Goal: Information Seeking & Learning: Check status

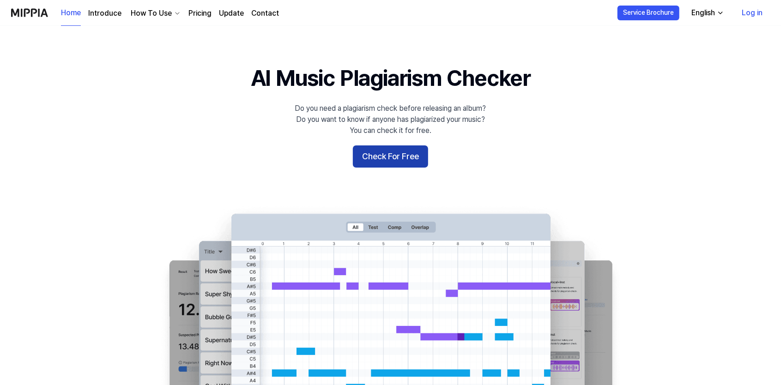
click at [383, 155] on button "Check For Free" at bounding box center [390, 157] width 75 height 22
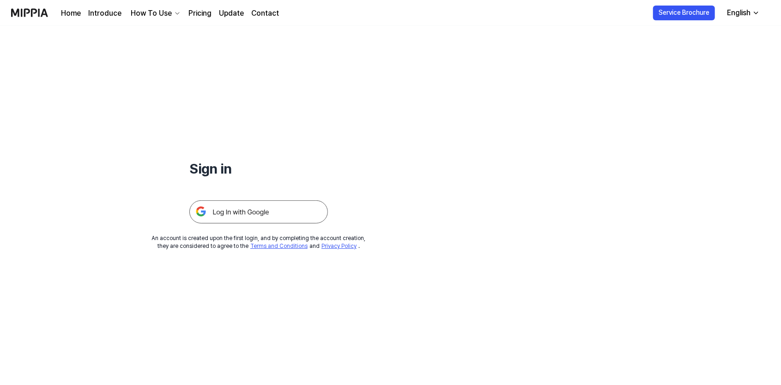
click at [239, 212] on img at bounding box center [258, 211] width 139 height 23
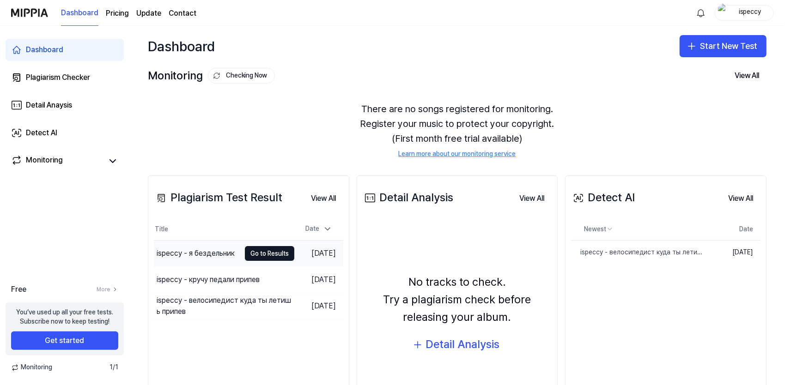
click at [191, 253] on div "ispeccy - я бездельник" at bounding box center [196, 253] width 78 height 11
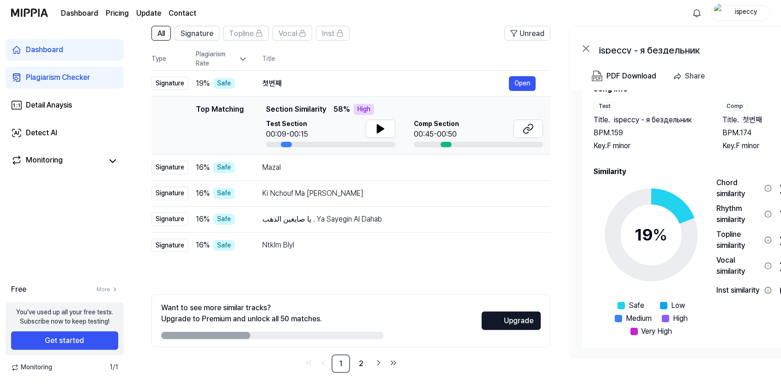
scroll to position [80, 0]
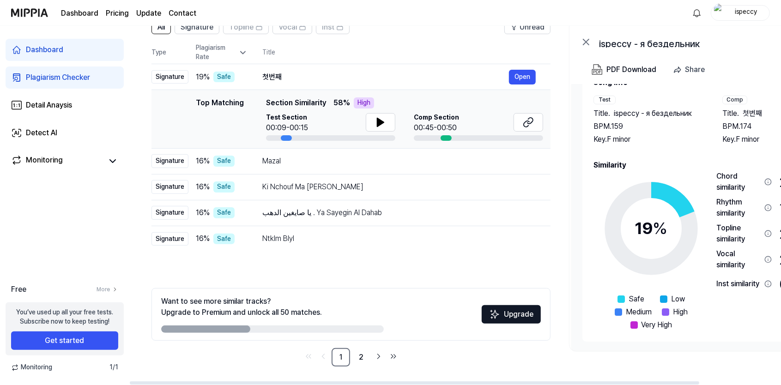
drag, startPoint x: 226, startPoint y: 324, endPoint x: 347, endPoint y: 330, distance: 121.2
click at [347, 330] on div "Want to see more similar tracks? Upgrade to Premium and unlock all 50 matches." at bounding box center [272, 314] width 223 height 37
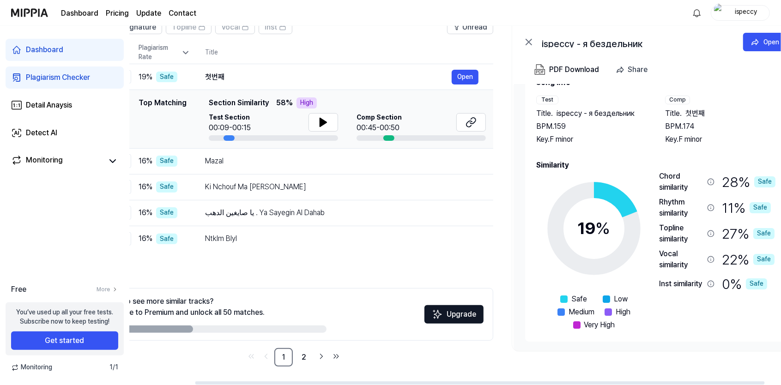
scroll to position [0, 92]
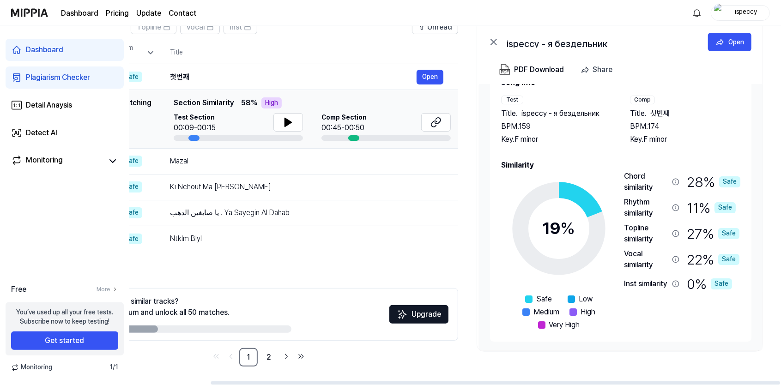
drag, startPoint x: 544, startPoint y: 383, endPoint x: 663, endPoint y: 382, distance: 119.2
click at [663, 382] on div at bounding box center [496, 383] width 570 height 3
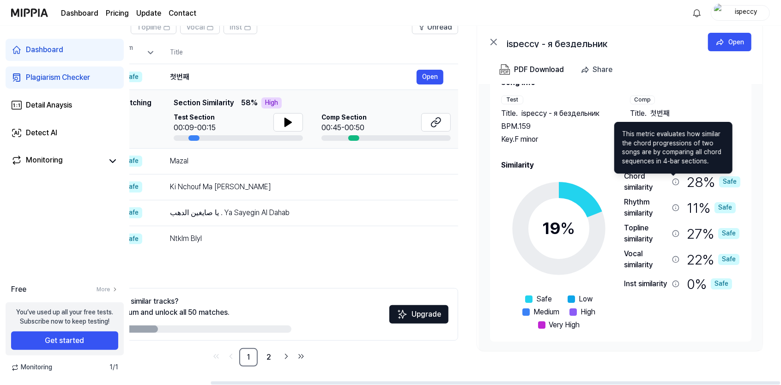
click at [674, 181] on icon at bounding box center [675, 181] width 7 height 7
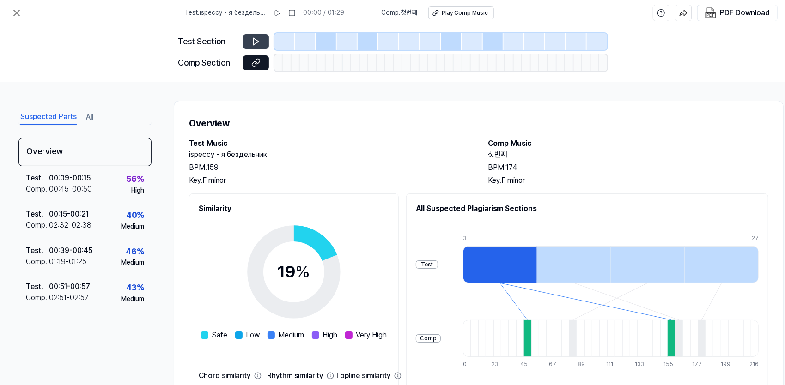
click at [260, 42] on icon at bounding box center [255, 41] width 9 height 9
click at [438, 266] on div "Test" at bounding box center [427, 265] width 22 height 9
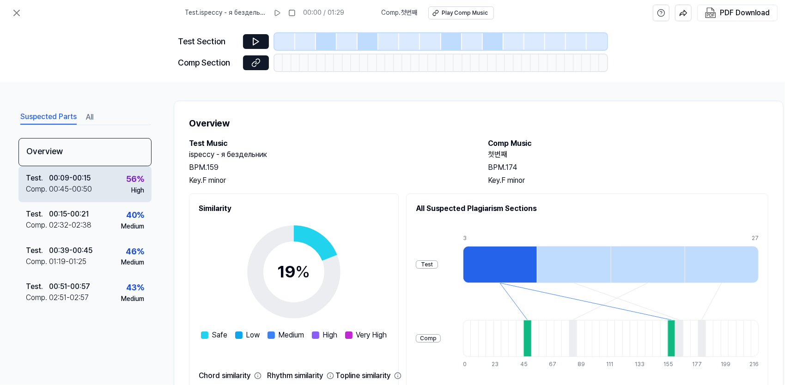
click at [81, 181] on div "00:09 - 00:15" at bounding box center [70, 178] width 42 height 11
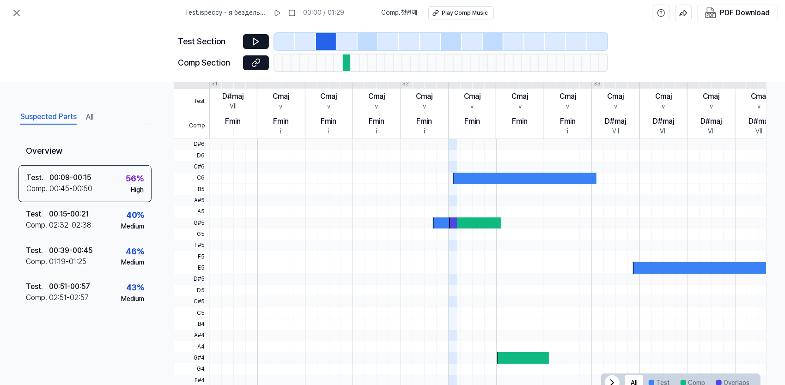
scroll to position [231, 0]
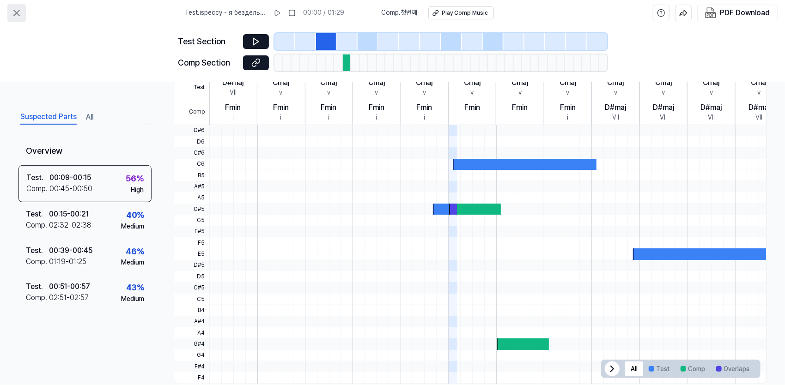
click at [17, 13] on icon at bounding box center [17, 13] width 6 height 6
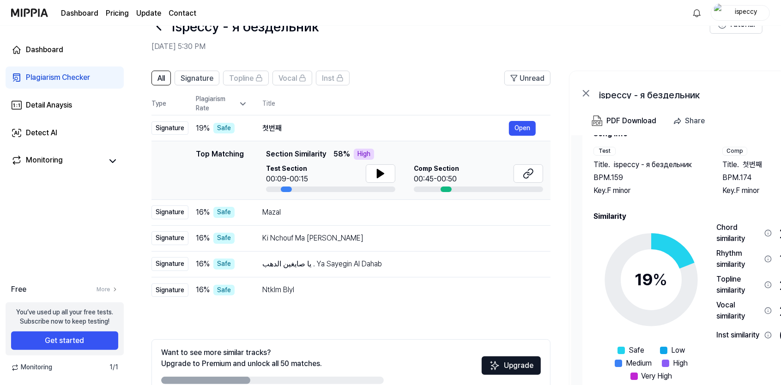
scroll to position [80, 0]
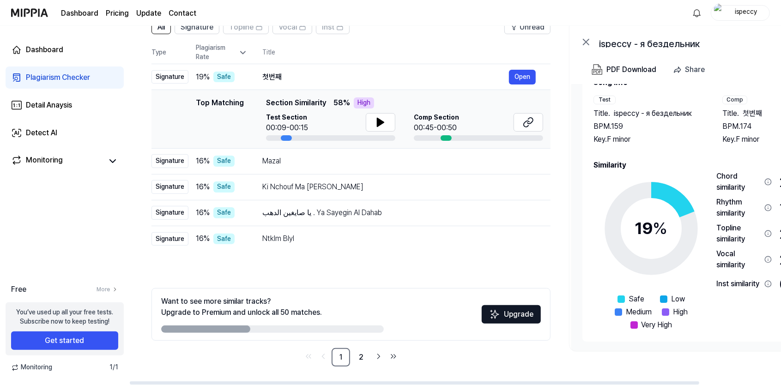
drag, startPoint x: 228, startPoint y: 325, endPoint x: 285, endPoint y: 331, distance: 56.7
click at [285, 331] on div "Want to see more similar tracks? Upgrade to Premium and unlock all 50 matches." at bounding box center [272, 314] width 223 height 37
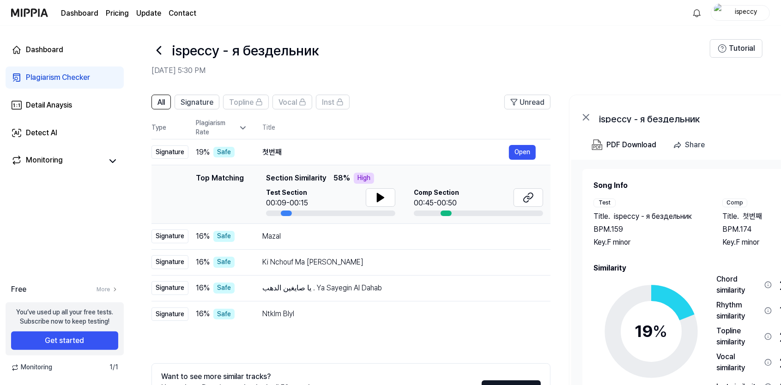
scroll to position [0, 0]
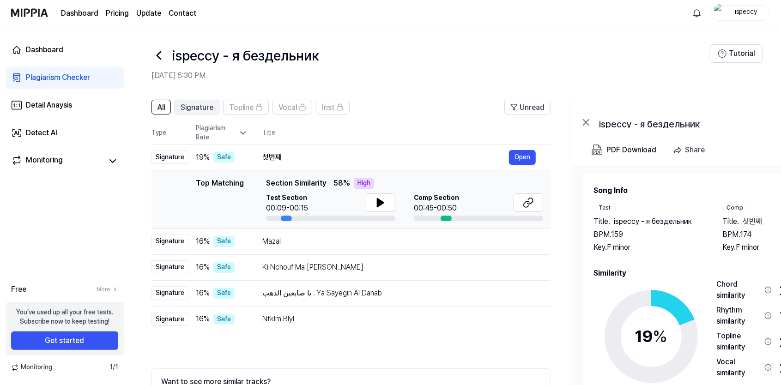
click at [204, 105] on span "Signature" at bounding box center [197, 107] width 33 height 11
click at [291, 109] on span "Vocal" at bounding box center [288, 107] width 18 height 11
click at [203, 107] on span "Signature" at bounding box center [197, 107] width 33 height 11
click at [164, 106] on span "All" at bounding box center [161, 107] width 7 height 11
click at [63, 109] on div "Detail Anaysis" at bounding box center [49, 105] width 46 height 11
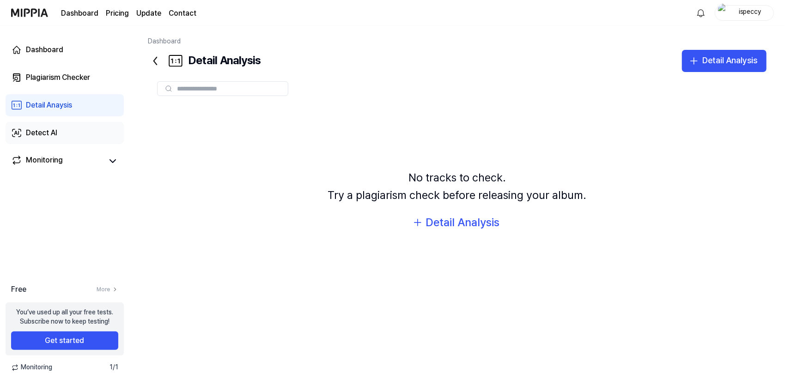
click at [36, 125] on link "Detect AI" at bounding box center [65, 133] width 118 height 22
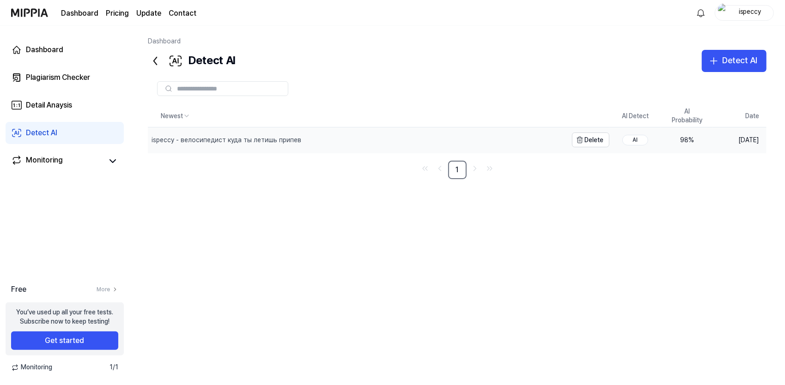
click at [302, 141] on div "ispeccy - велосипедист куда ты летишь припев" at bounding box center [357, 140] width 419 height 25
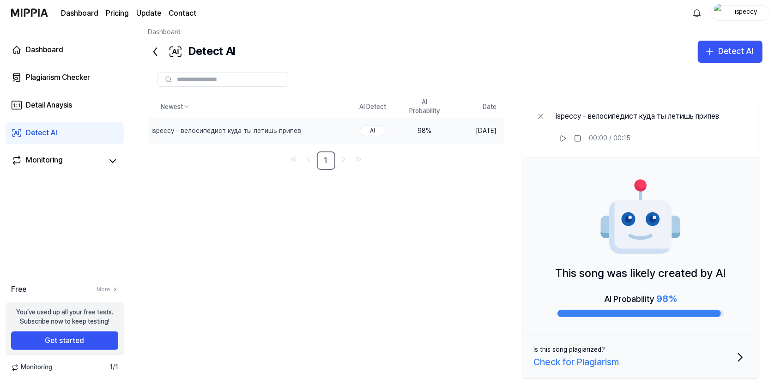
scroll to position [24, 0]
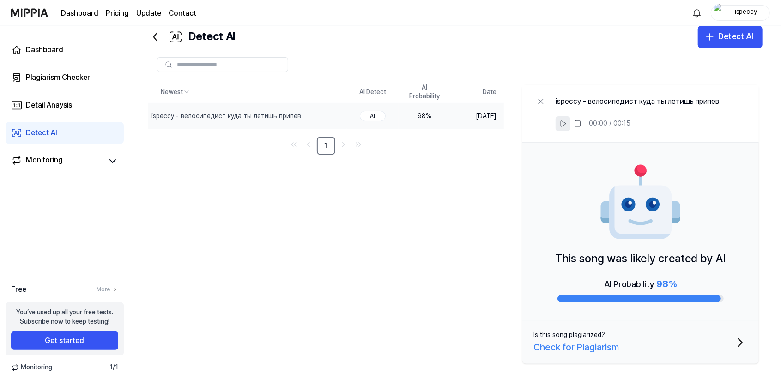
click at [565, 121] on icon at bounding box center [562, 123] width 7 height 7
click at [576, 123] on rect at bounding box center [578, 124] width 6 height 6
click at [97, 170] on div "Monitoring" at bounding box center [65, 161] width 118 height 22
click at [103, 165] on link "Monitoring" at bounding box center [57, 161] width 92 height 13
click at [112, 163] on icon at bounding box center [112, 161] width 11 height 11
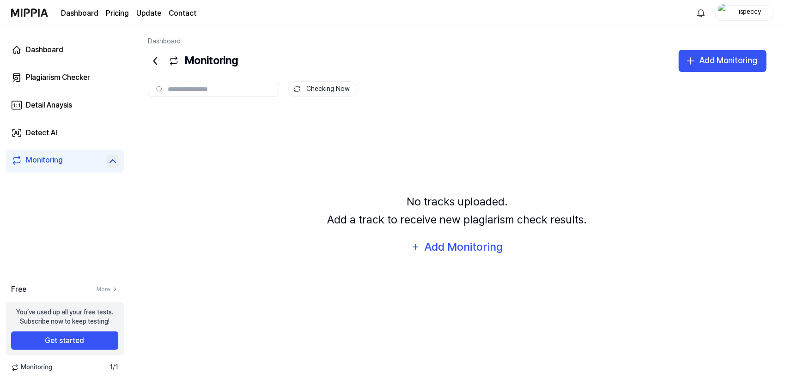
click at [328, 212] on div "No tracks uploaded. Add a track to receive new plagiarism check results. Add Mo…" at bounding box center [457, 226] width 619 height 234
click at [36, 107] on div "Detail Anaysis" at bounding box center [49, 105] width 46 height 11
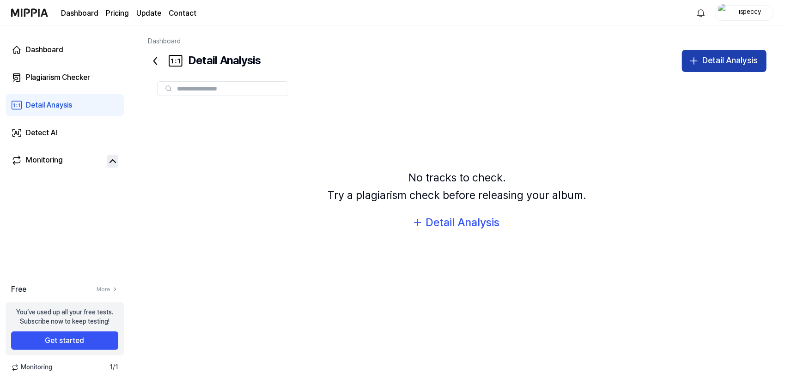
click at [708, 58] on div "Detail Analysis" at bounding box center [729, 60] width 55 height 13
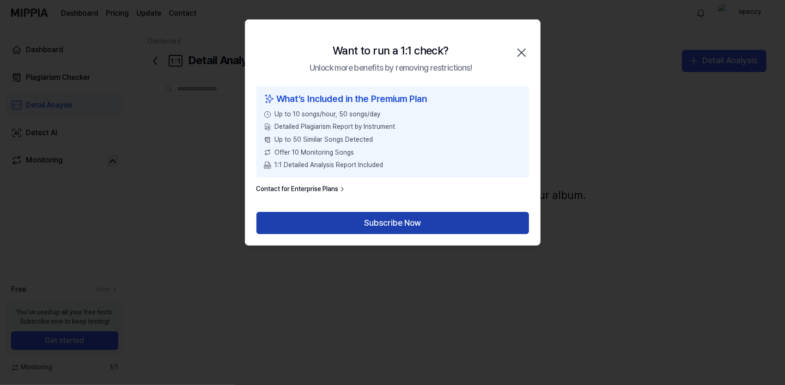
click at [415, 221] on button "Subscribe Now" at bounding box center [392, 223] width 273 height 22
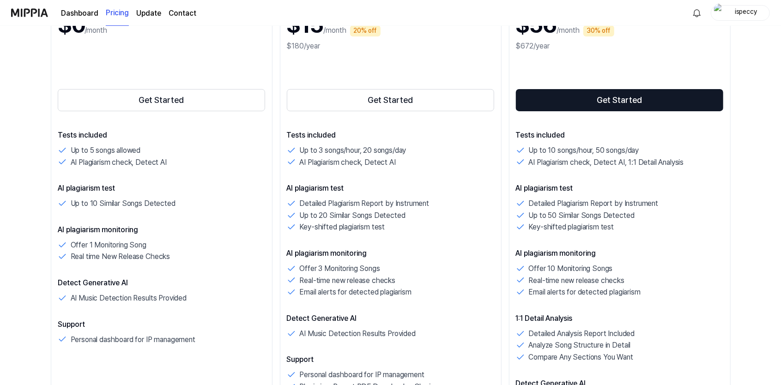
scroll to position [92, 0]
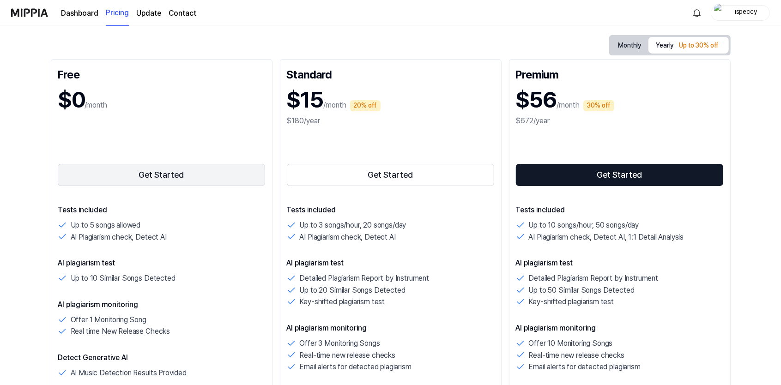
click at [174, 175] on button "Get Started" at bounding box center [162, 175] width 208 height 22
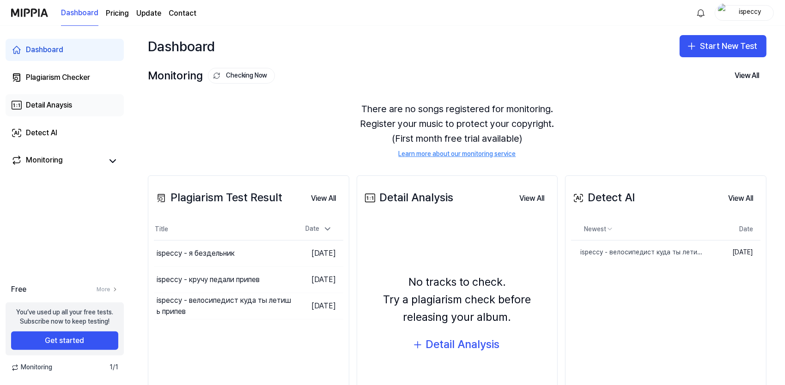
click at [43, 113] on link "Detail Anaysis" at bounding box center [65, 105] width 118 height 22
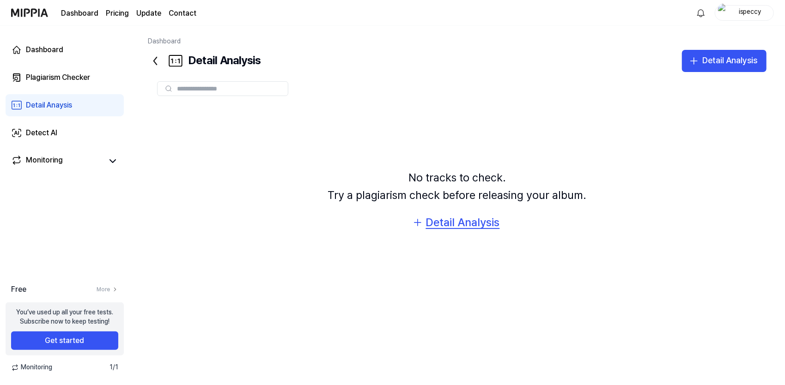
click at [444, 218] on div "Detail Analysis" at bounding box center [463, 223] width 74 height 18
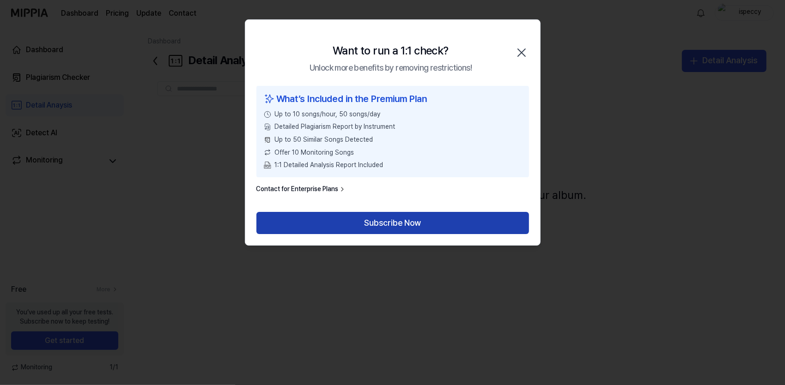
click at [357, 219] on button "Subscribe Now" at bounding box center [392, 223] width 273 height 22
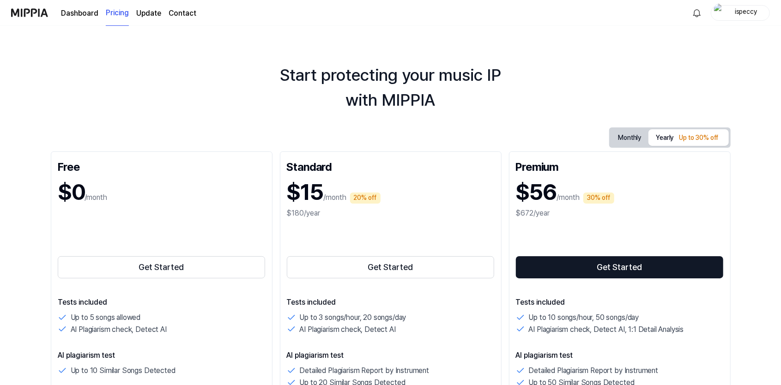
click at [74, 15] on link "Dashboard" at bounding box center [79, 13] width 37 height 11
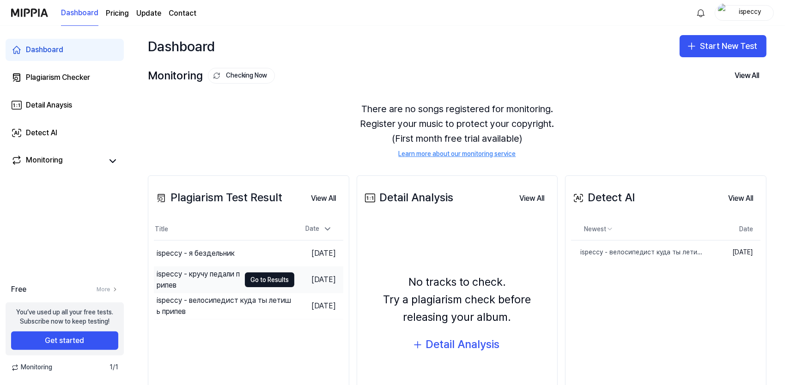
click at [201, 283] on div "ispeccy - кручу педали припев" at bounding box center [199, 280] width 84 height 22
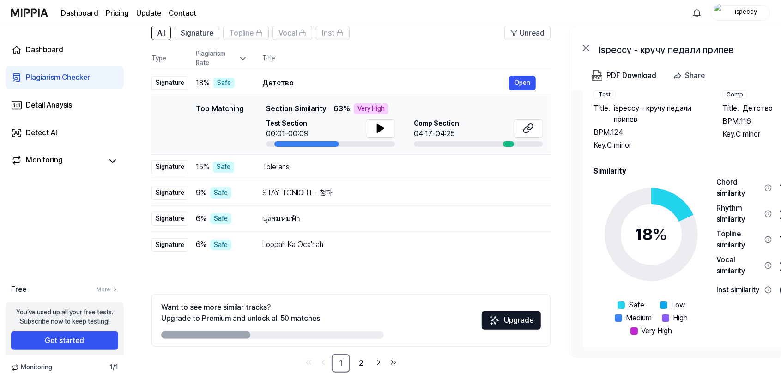
scroll to position [80, 0]
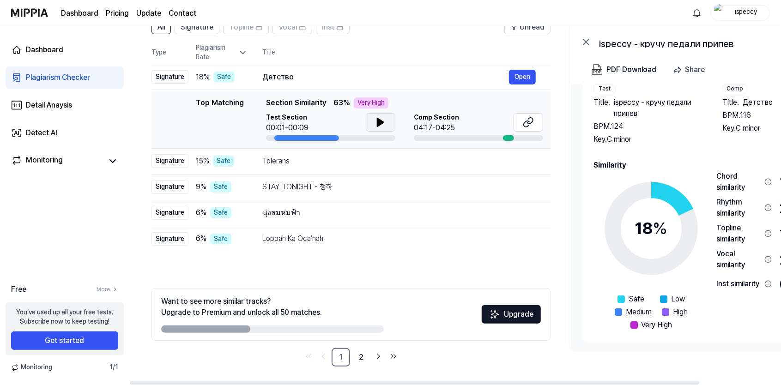
click at [375, 120] on icon at bounding box center [380, 122] width 11 height 11
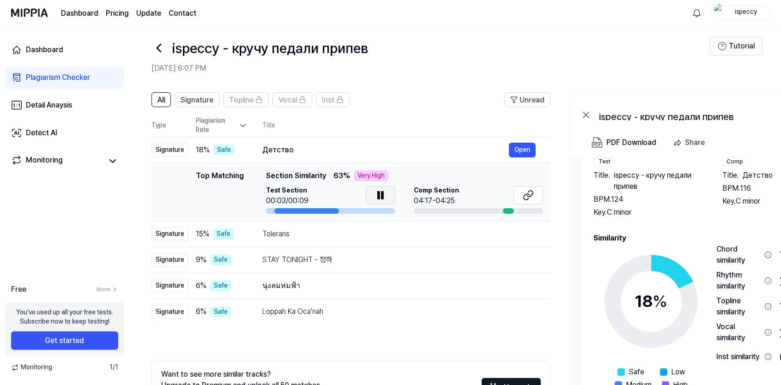
scroll to position [0, 0]
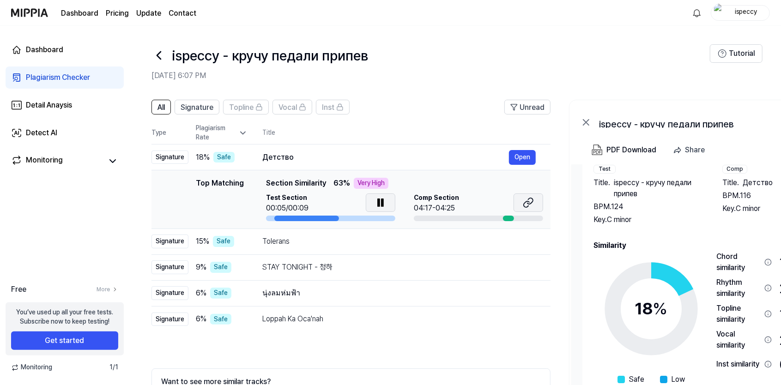
click at [523, 203] on icon at bounding box center [528, 202] width 11 height 11
click at [384, 206] on icon at bounding box center [380, 202] width 11 height 11
click at [385, 199] on icon at bounding box center [380, 202] width 11 height 11
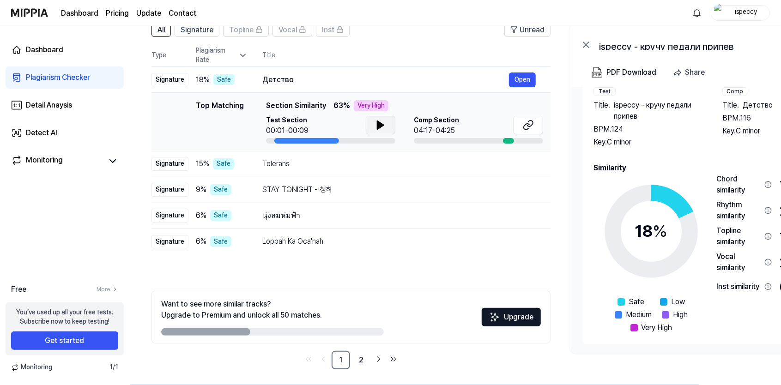
scroll to position [80, 0]
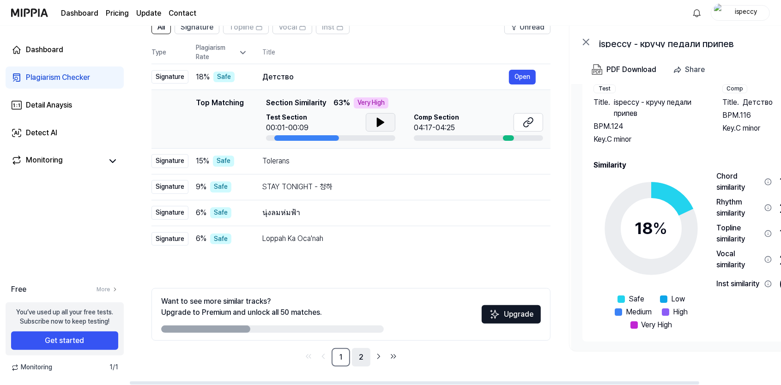
click at [356, 359] on link "2" at bounding box center [361, 357] width 18 height 18
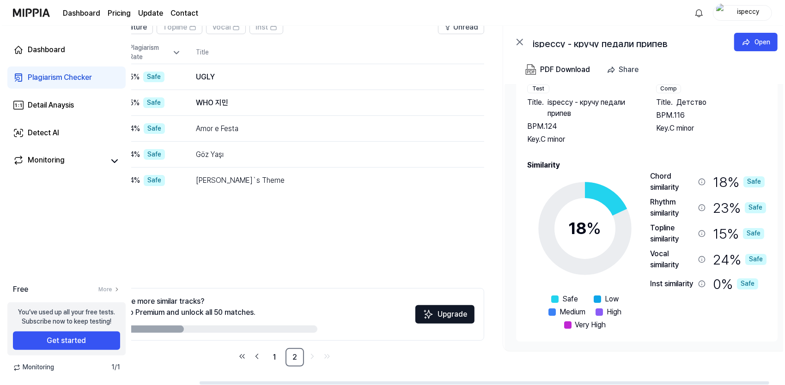
scroll to position [0, 92]
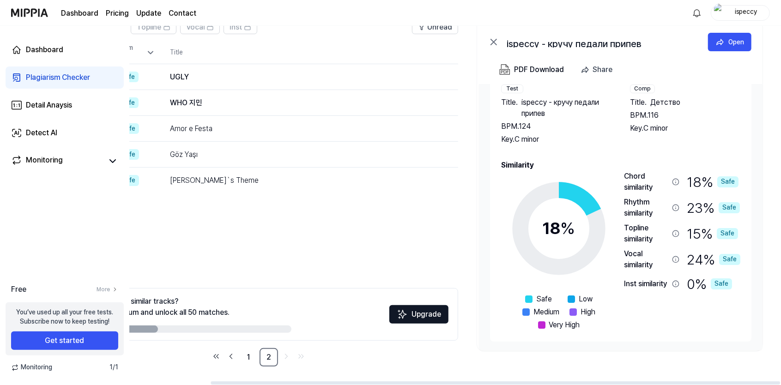
drag, startPoint x: 590, startPoint y: 381, endPoint x: 723, endPoint y: 377, distance: 132.2
click at [723, 382] on div at bounding box center [496, 383] width 570 height 3
click at [541, 73] on div "PDF Download" at bounding box center [539, 70] width 50 height 12
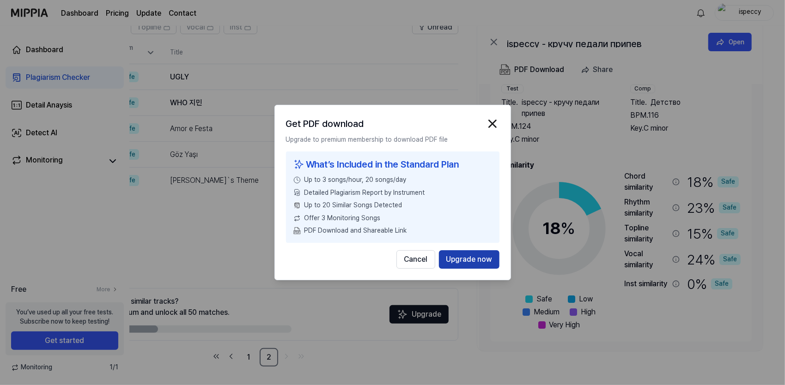
click at [452, 261] on button "Upgrade now" at bounding box center [469, 259] width 61 height 18
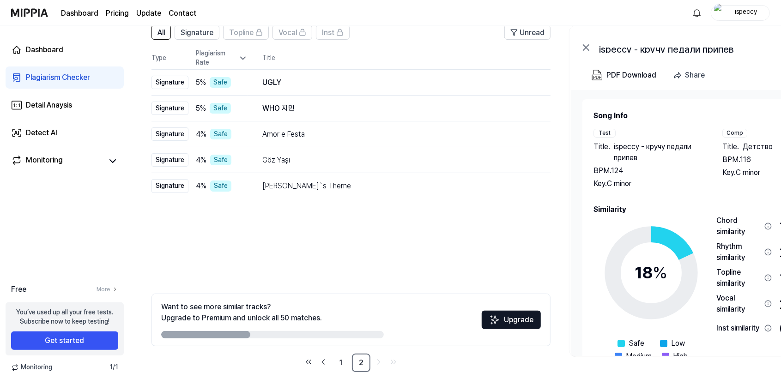
scroll to position [80, 0]
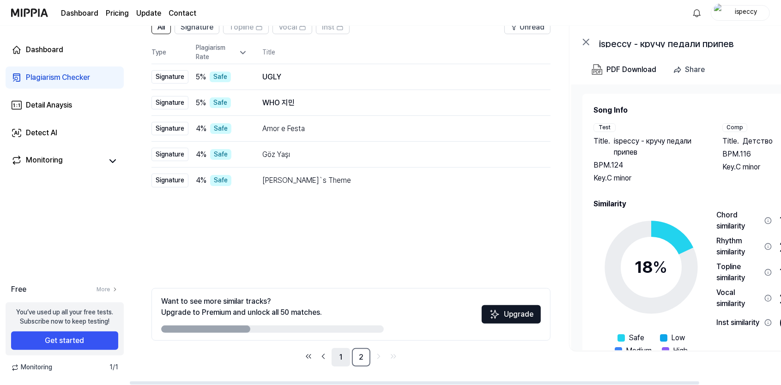
click at [344, 359] on link "1" at bounding box center [341, 357] width 18 height 18
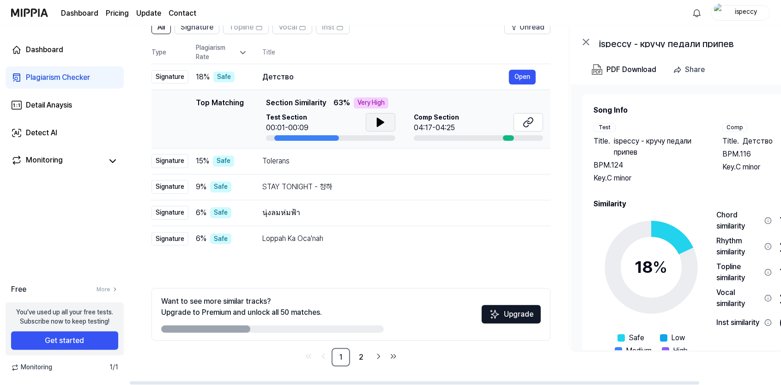
click at [382, 126] on icon at bounding box center [380, 122] width 11 height 11
click at [284, 138] on div at bounding box center [306, 138] width 65 height 6
click at [282, 138] on div at bounding box center [306, 138] width 65 height 6
click at [382, 125] on icon at bounding box center [383, 122] width 2 height 7
